Goal: Find specific page/section: Find specific page/section

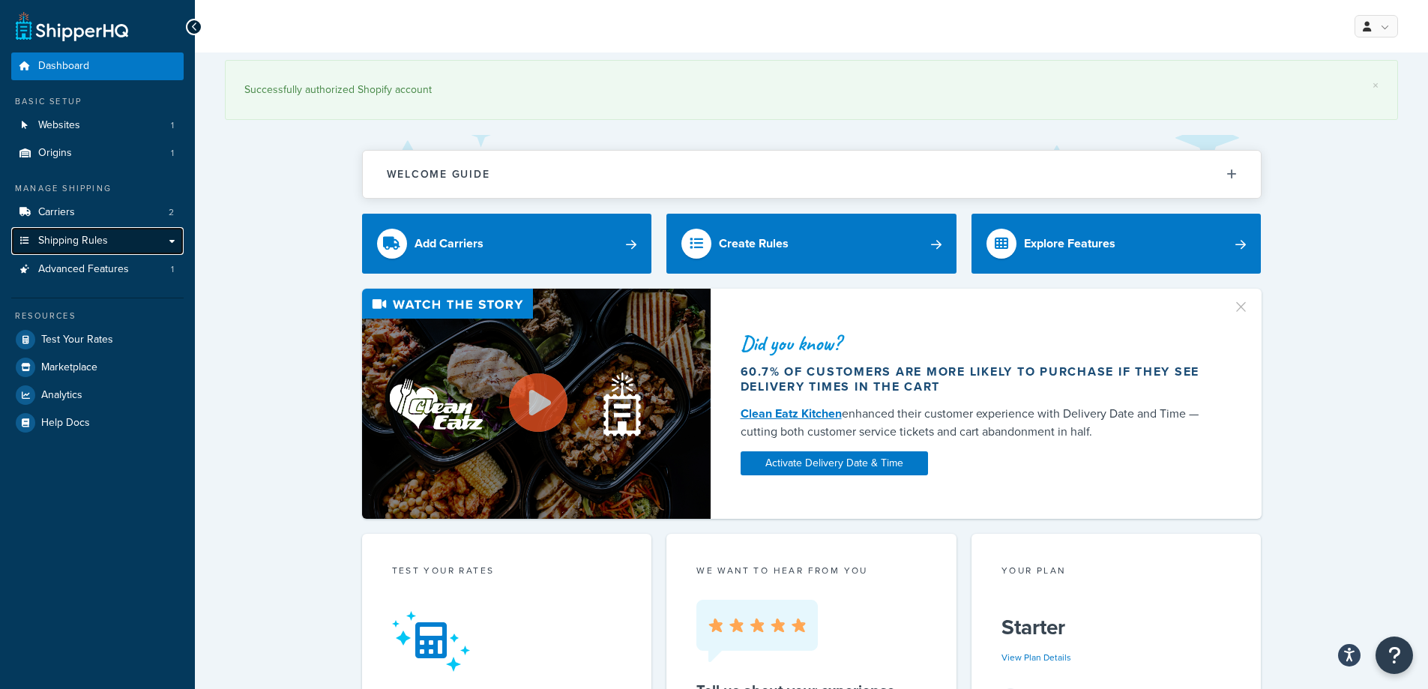
click at [88, 250] on link "Shipping Rules" at bounding box center [97, 241] width 172 height 28
